Goal: Navigation & Orientation: Find specific page/section

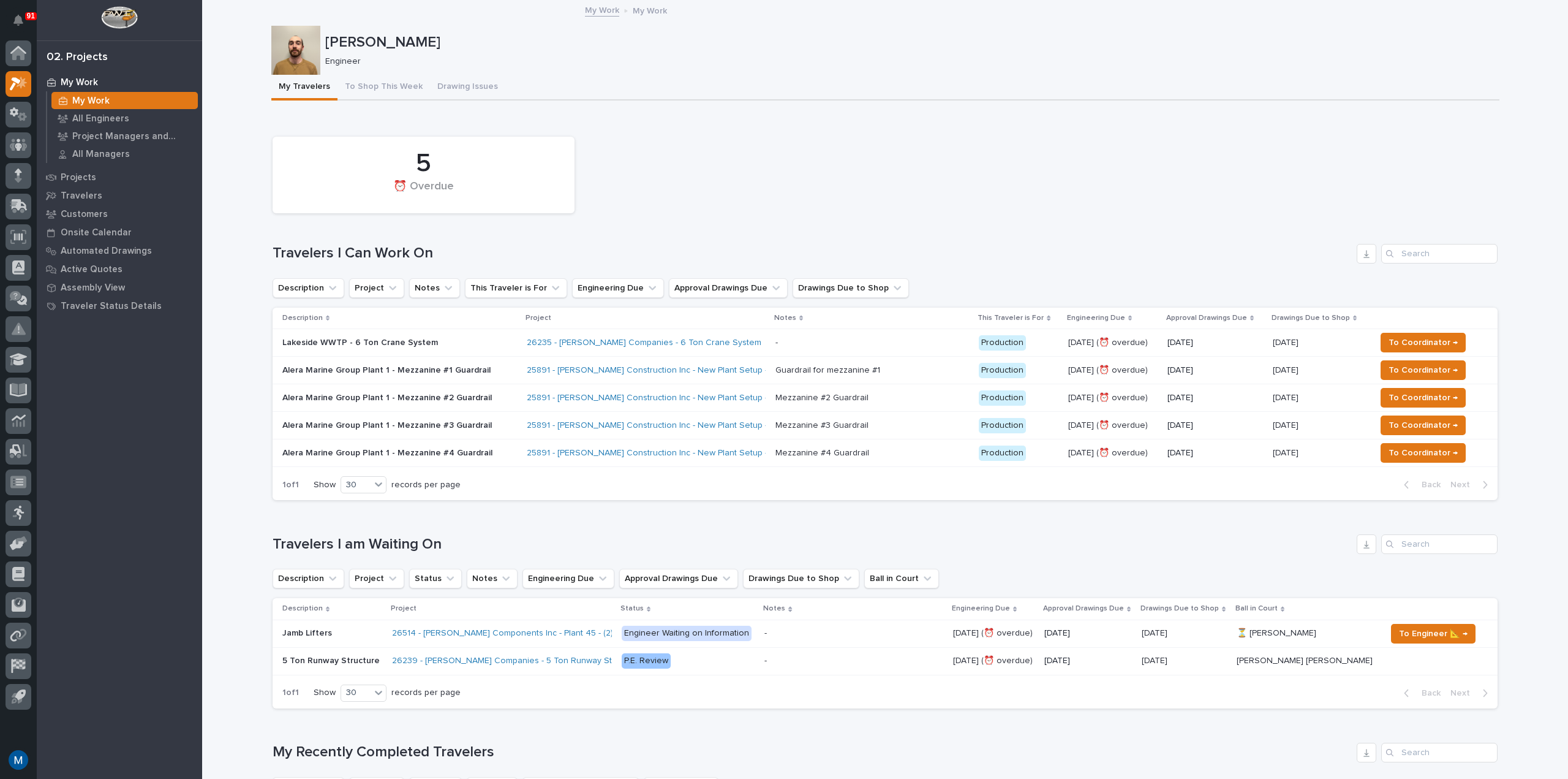
click at [368, 86] on button "To Shop This Week" at bounding box center [384, 87] width 92 height 26
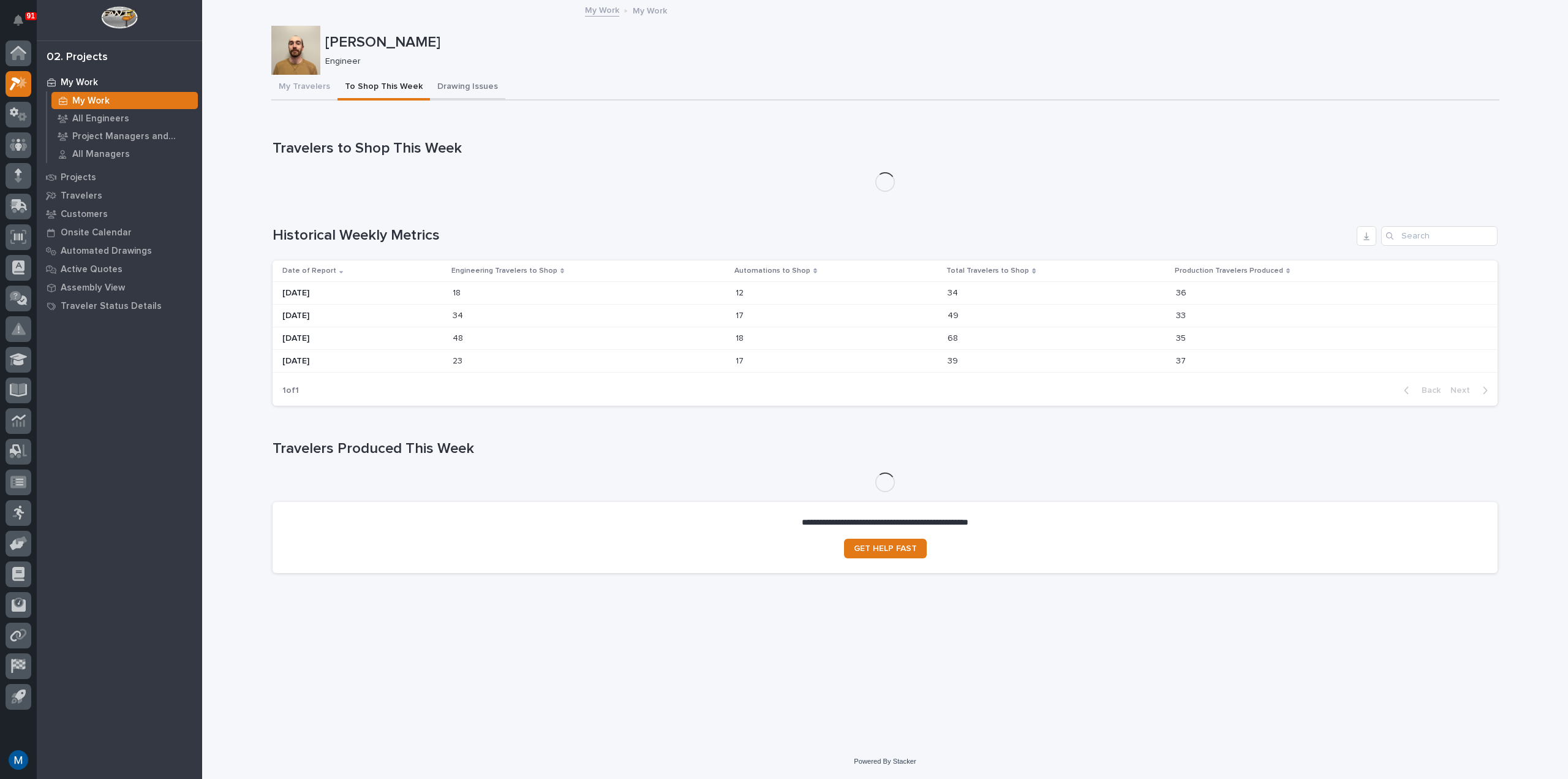
click at [467, 91] on button "Drawing Issues" at bounding box center [467, 87] width 75 height 26
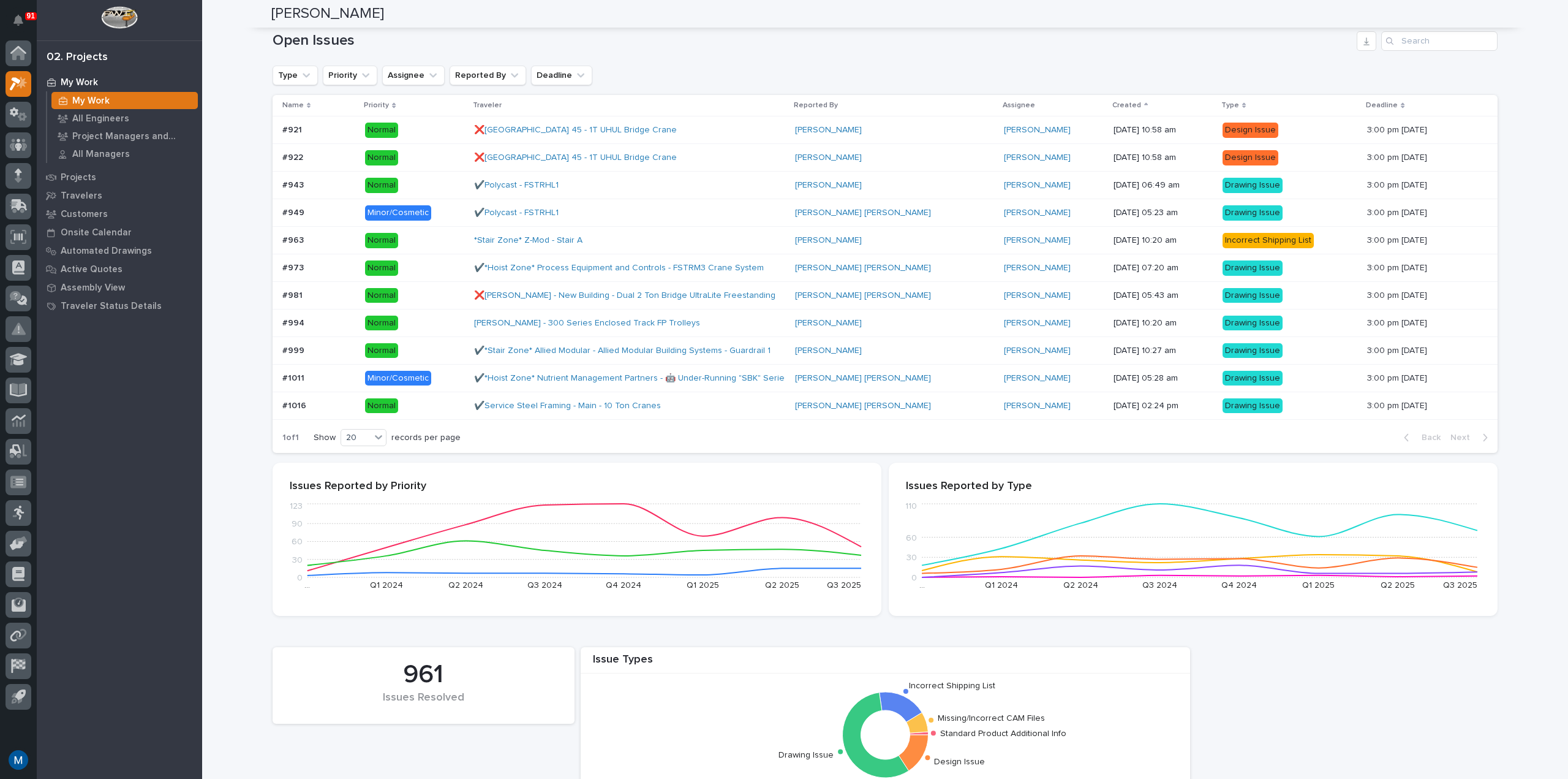
scroll to position [61, 0]
